Goal: Check status: Check status

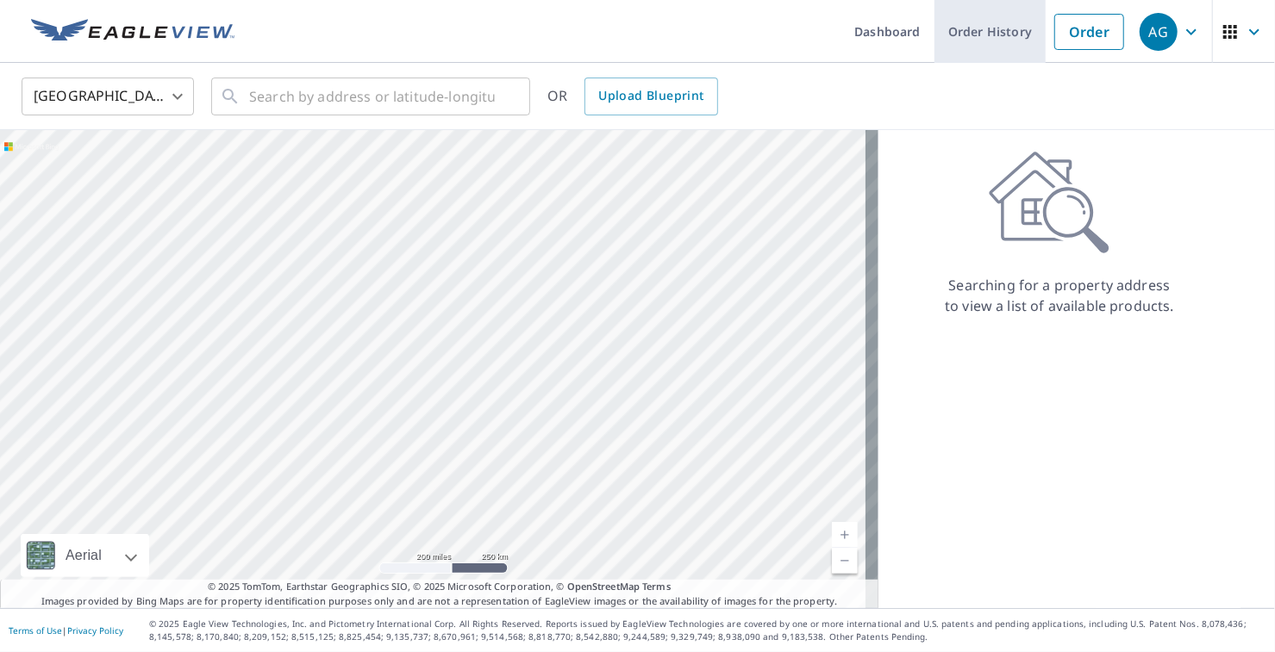
drag, startPoint x: 0, startPoint y: 0, endPoint x: 1000, endPoint y: 32, distance: 1000.2
click at [1000, 32] on link "Order History" at bounding box center [989, 31] width 111 height 63
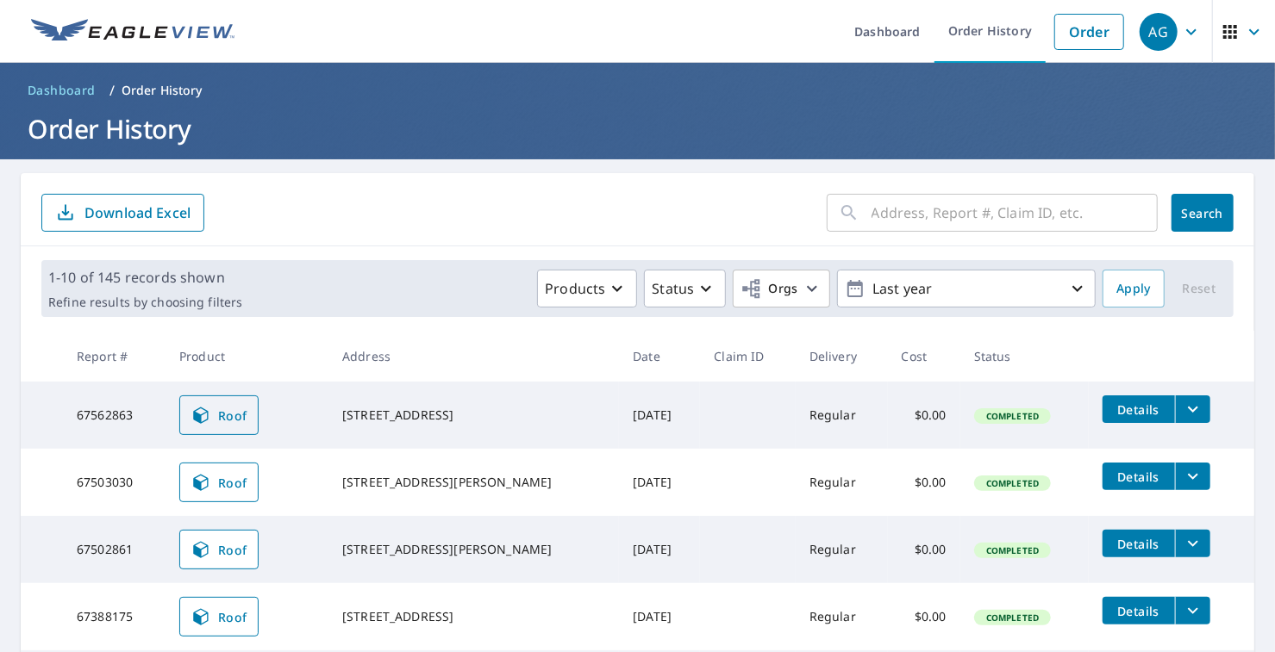
click at [228, 416] on span "Roof" at bounding box center [218, 415] width 57 height 21
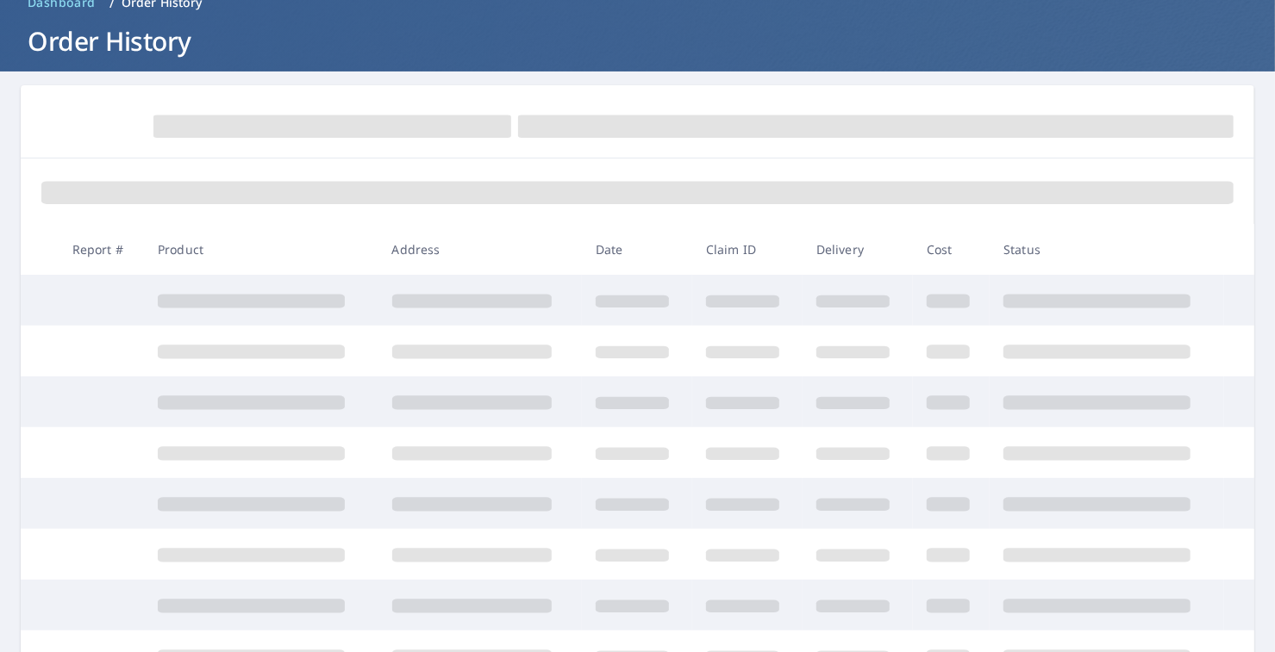
scroll to position [114, 0]
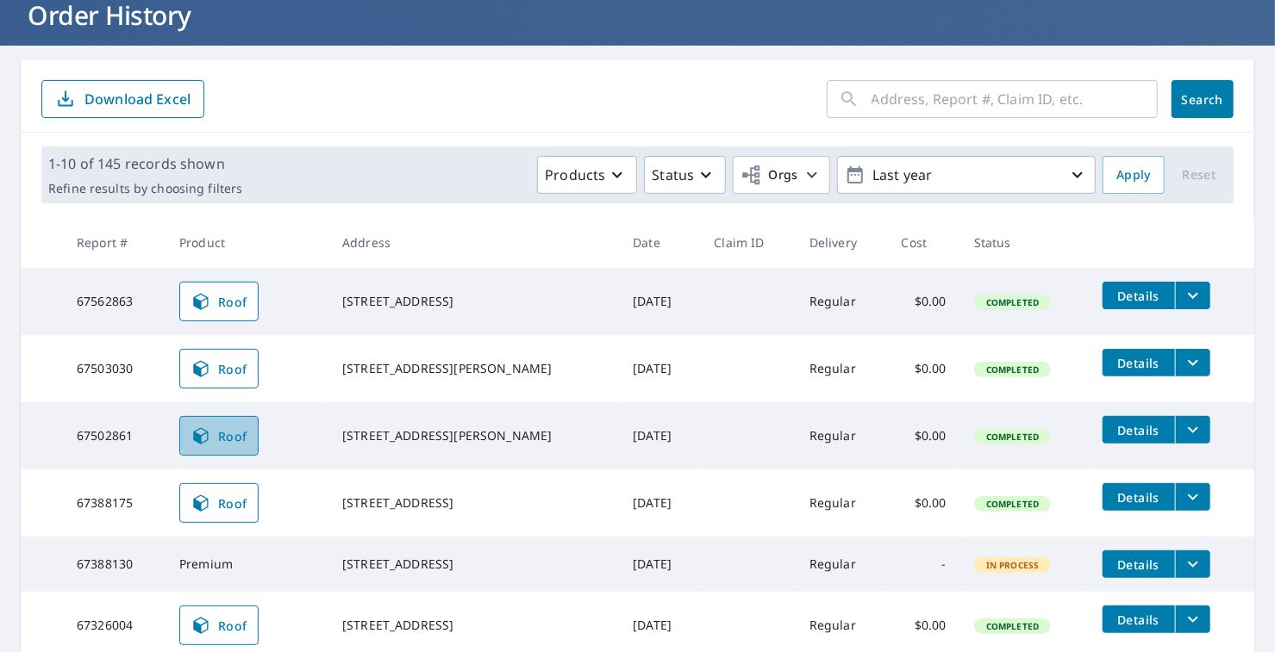
click at [211, 435] on icon at bounding box center [200, 436] width 21 height 21
